Goal: Find specific page/section: Find specific page/section

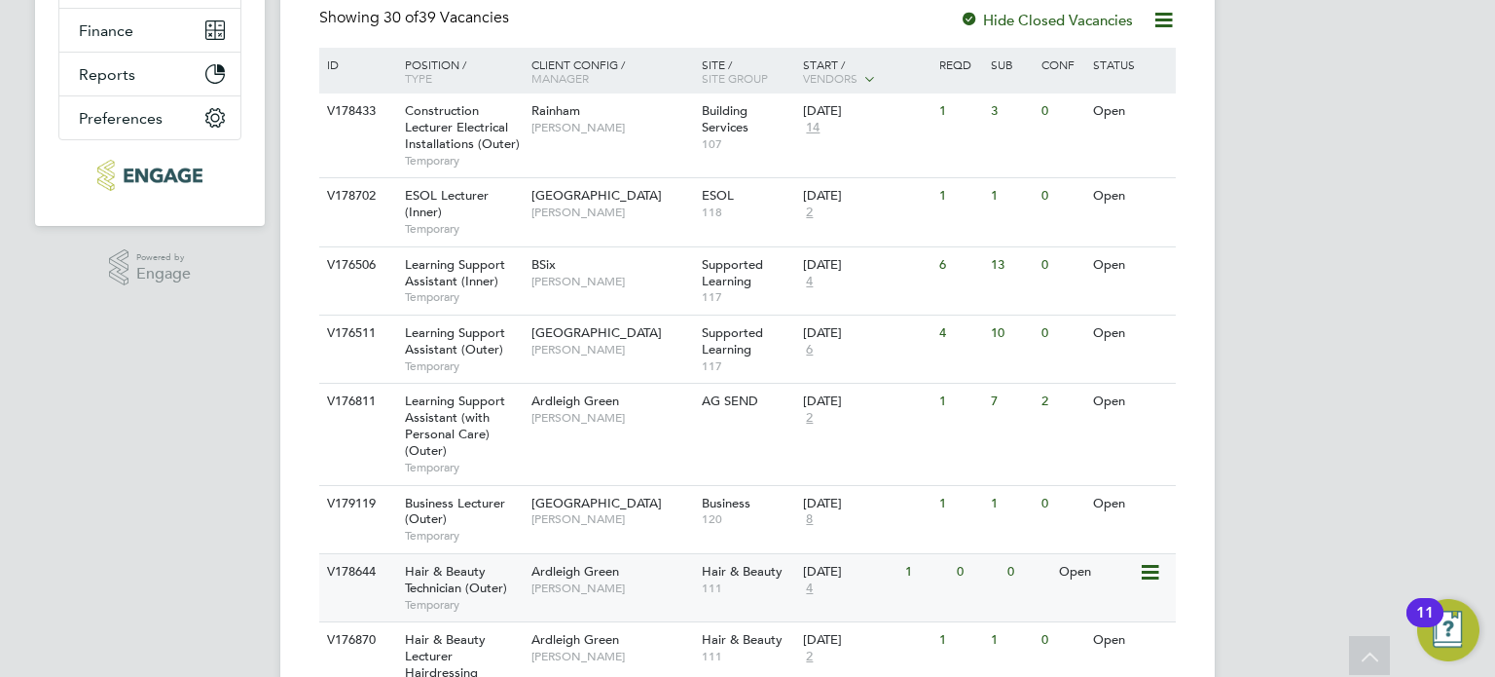
scroll to position [533, 0]
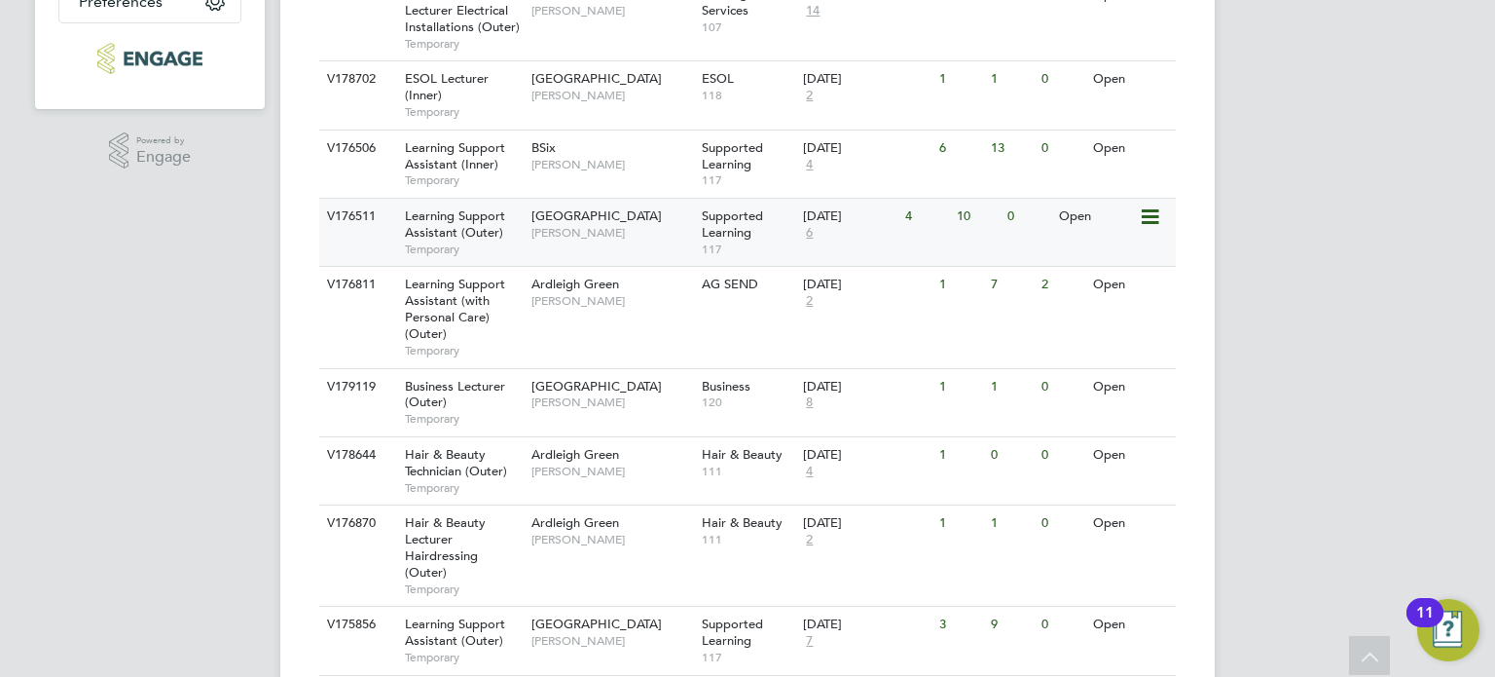
click at [625, 229] on span "[PERSON_NAME]" at bounding box center [612, 233] width 161 height 16
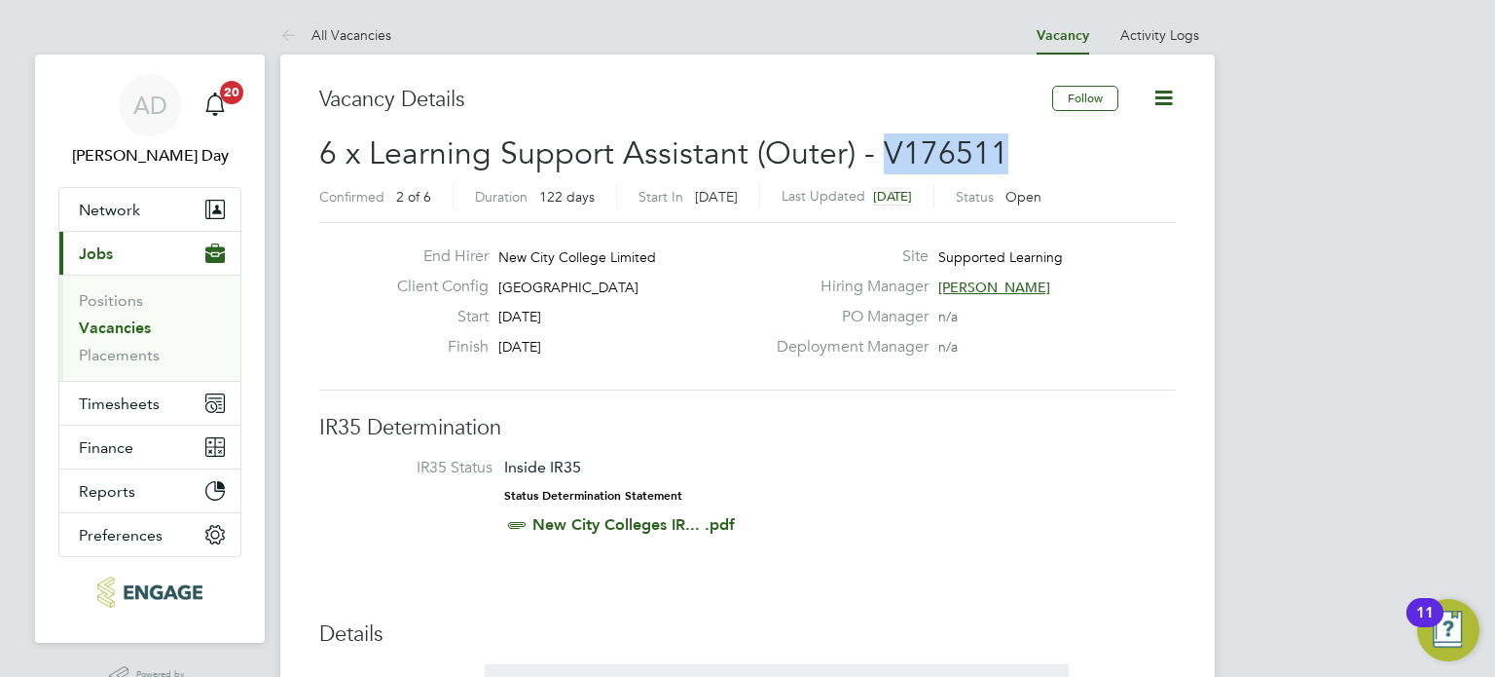
drag, startPoint x: 1012, startPoint y: 163, endPoint x: 883, endPoint y: 160, distance: 129.5
click at [883, 160] on h2 "6 x Learning Support Assistant (Outer) - V176511 Confirmed 2 of 6 Duration 122 …" at bounding box center [747, 174] width 857 height 82
copy span "V176511"
